Goal: Navigation & Orientation: Find specific page/section

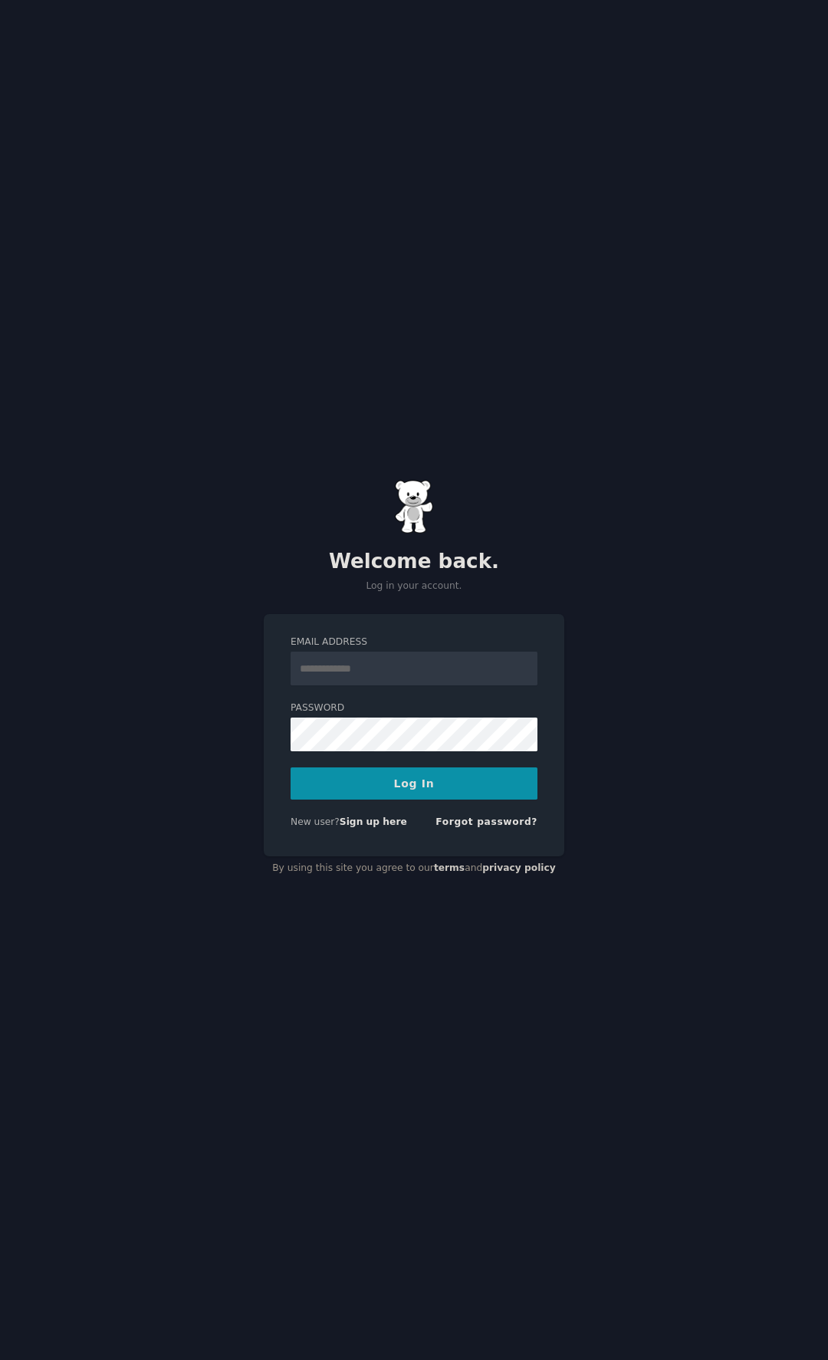
click at [413, 667] on input "Email Address" at bounding box center [414, 669] width 247 height 34
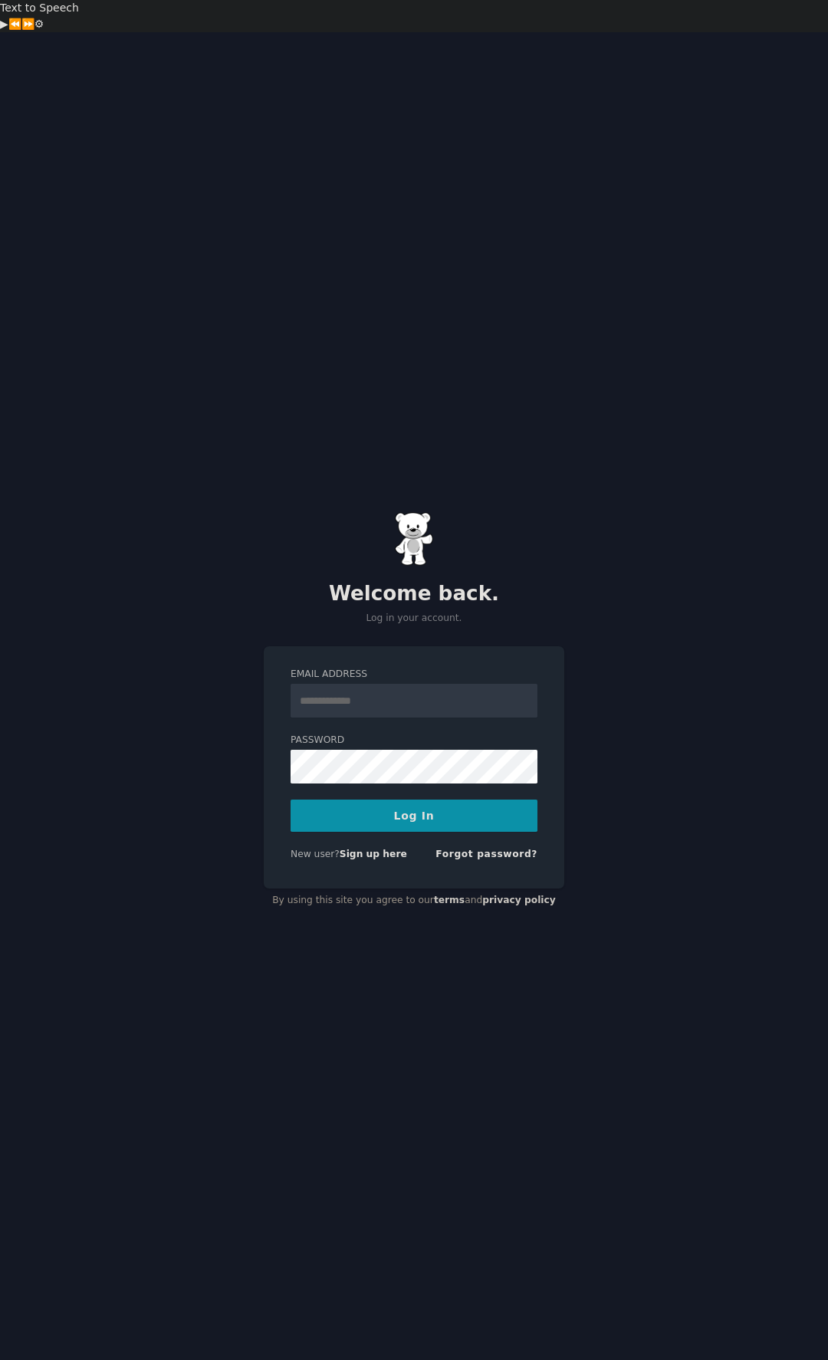
type input "**********"
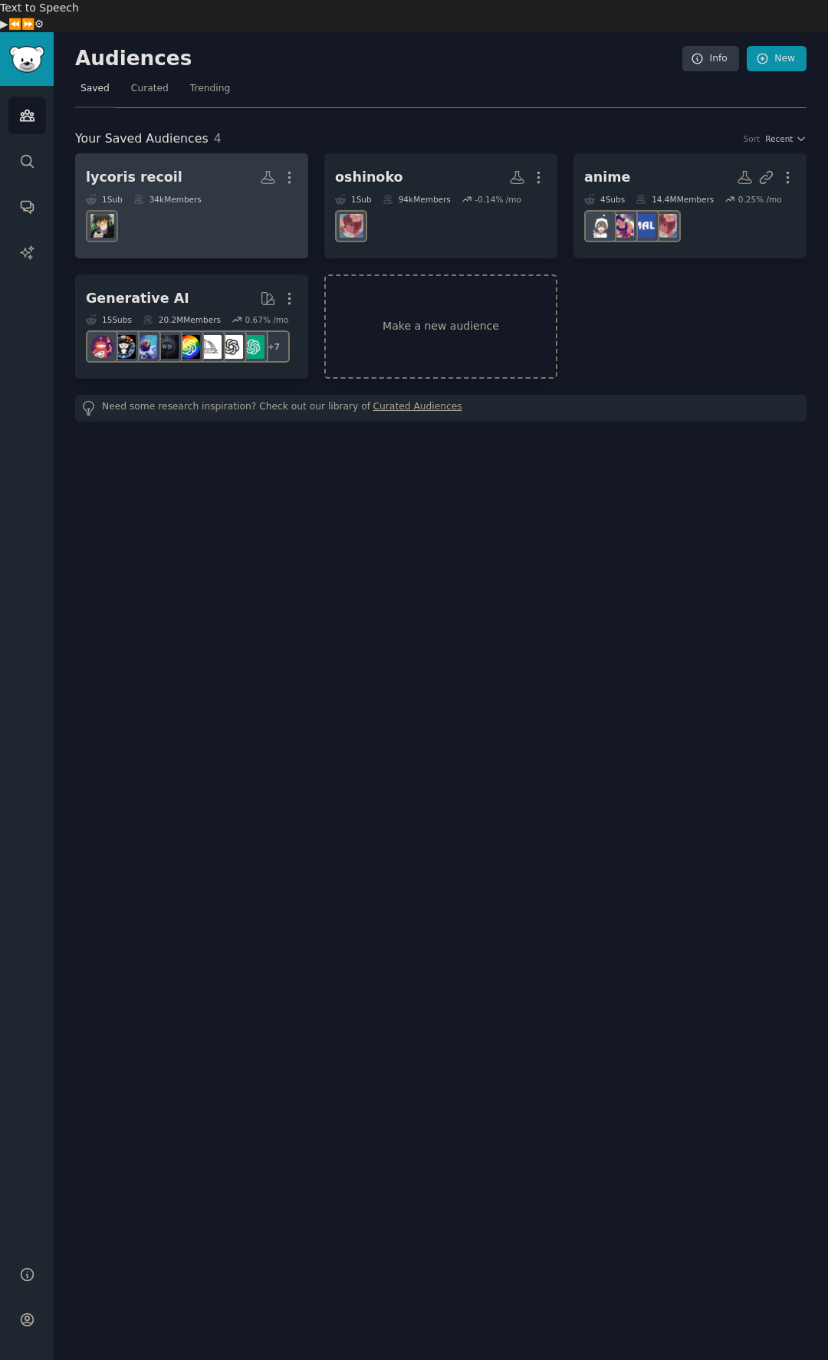
click at [188, 205] on dd "r/LycorisRecoil" at bounding box center [192, 226] width 212 height 43
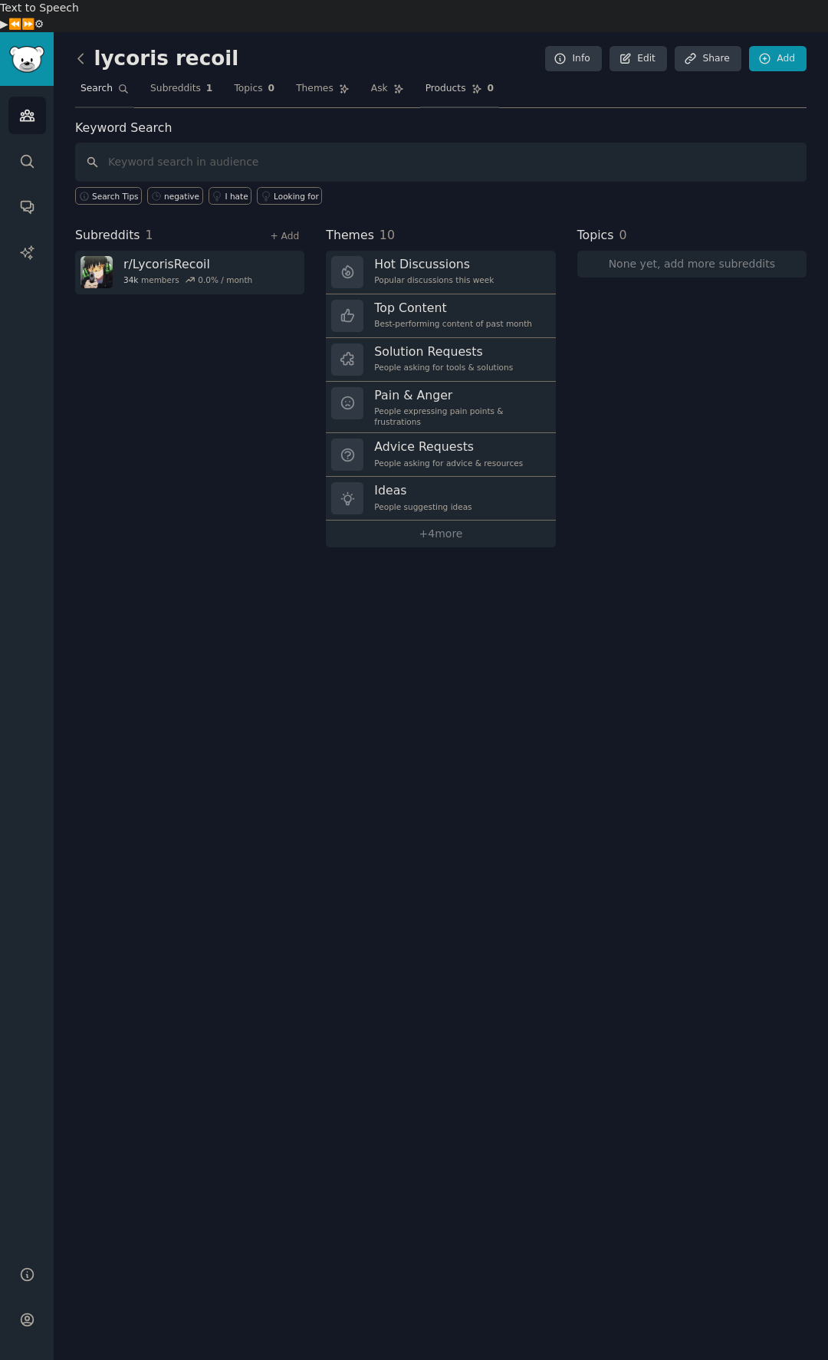
click at [488, 82] on span "0" at bounding box center [491, 89] width 7 height 14
